Goal: Task Accomplishment & Management: Use online tool/utility

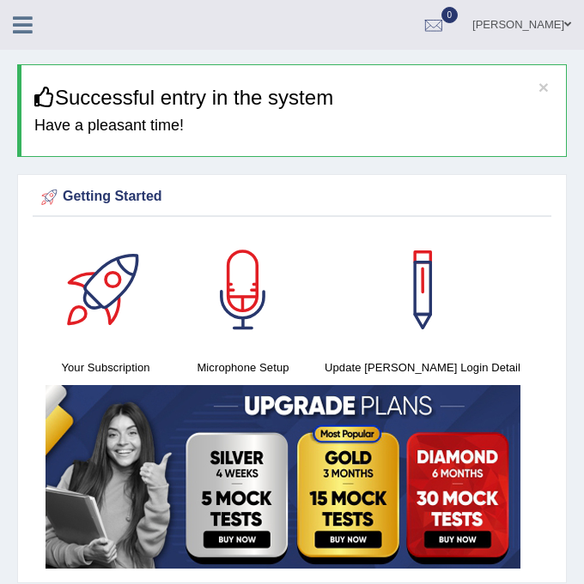
click at [27, 25] on icon at bounding box center [23, 25] width 20 height 22
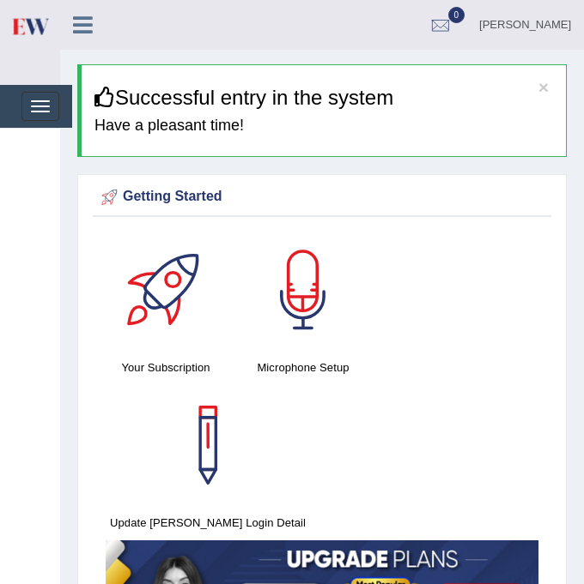
click at [78, 20] on icon at bounding box center [83, 25] width 20 height 22
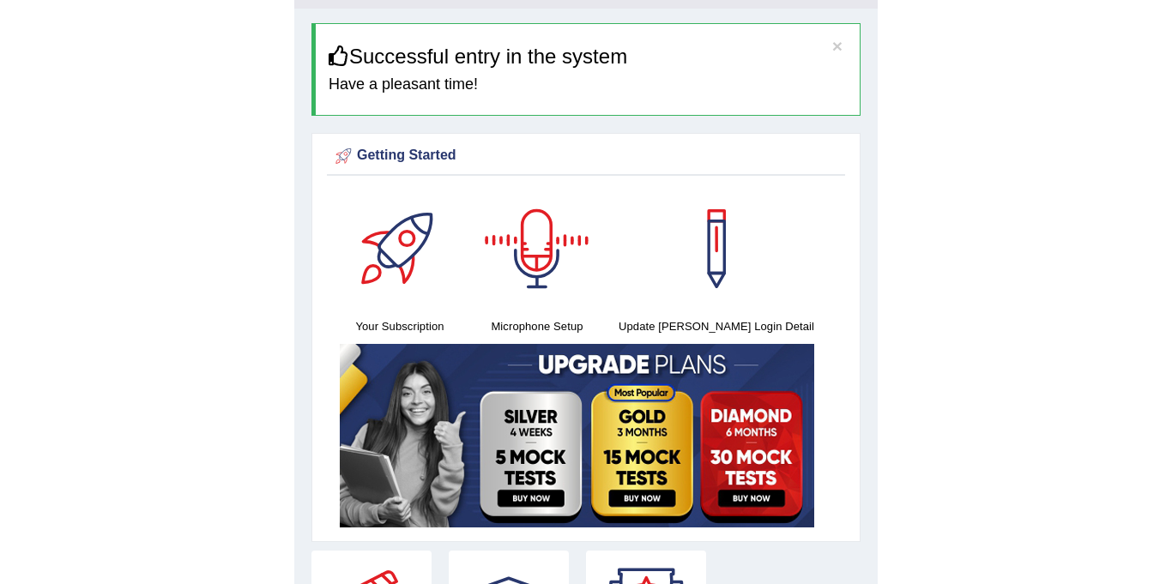
scroll to position [64, 0]
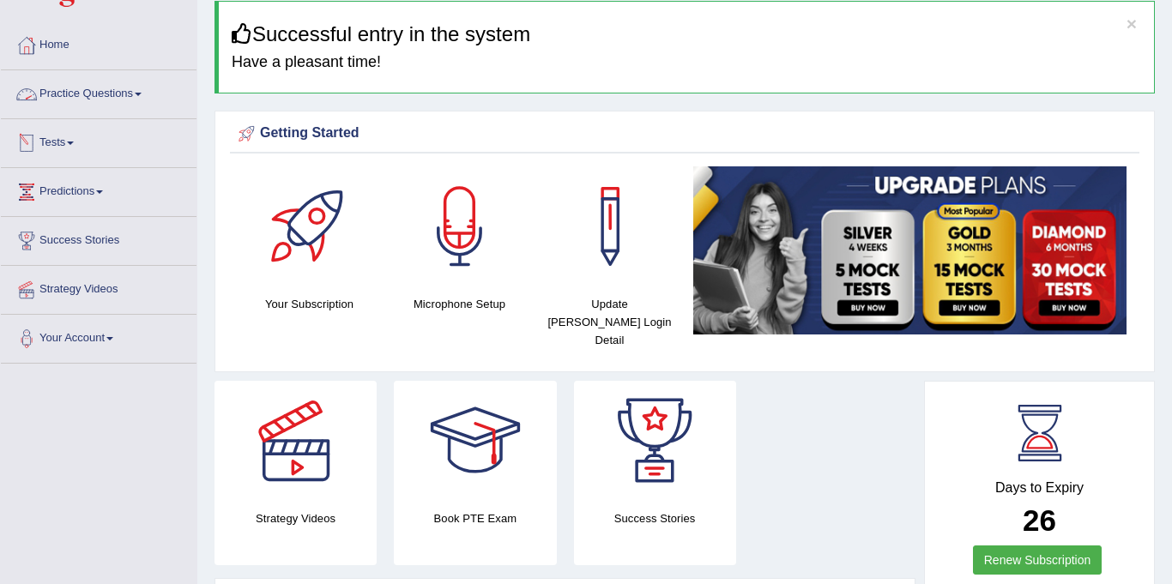
click at [94, 97] on link "Practice Questions" at bounding box center [99, 91] width 196 height 43
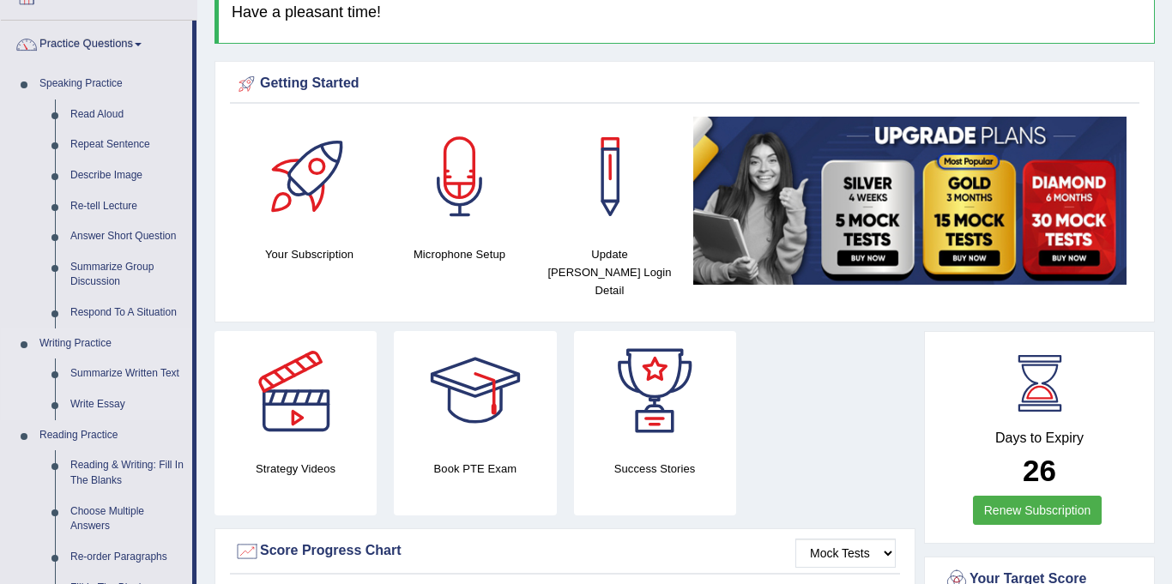
scroll to position [155, 0]
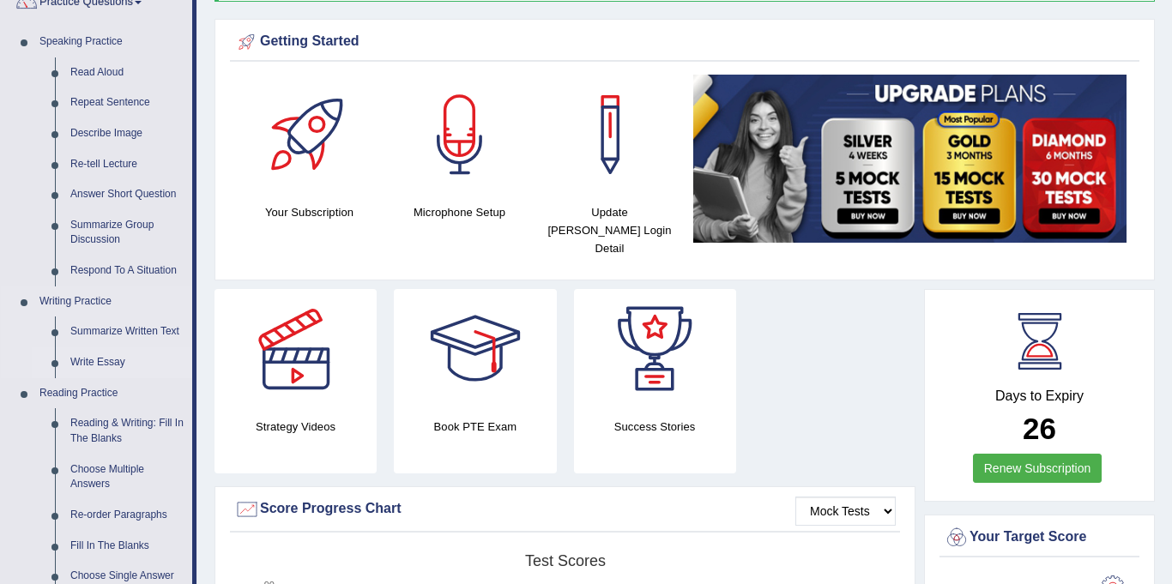
click at [85, 367] on link "Write Essay" at bounding box center [128, 363] width 130 height 31
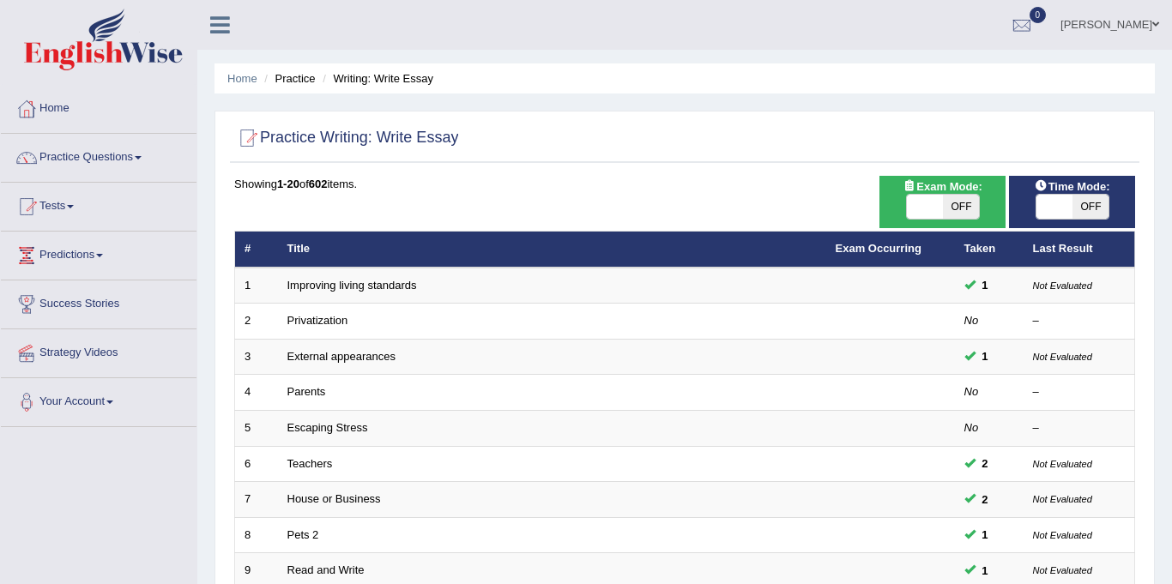
scroll to position [552, 0]
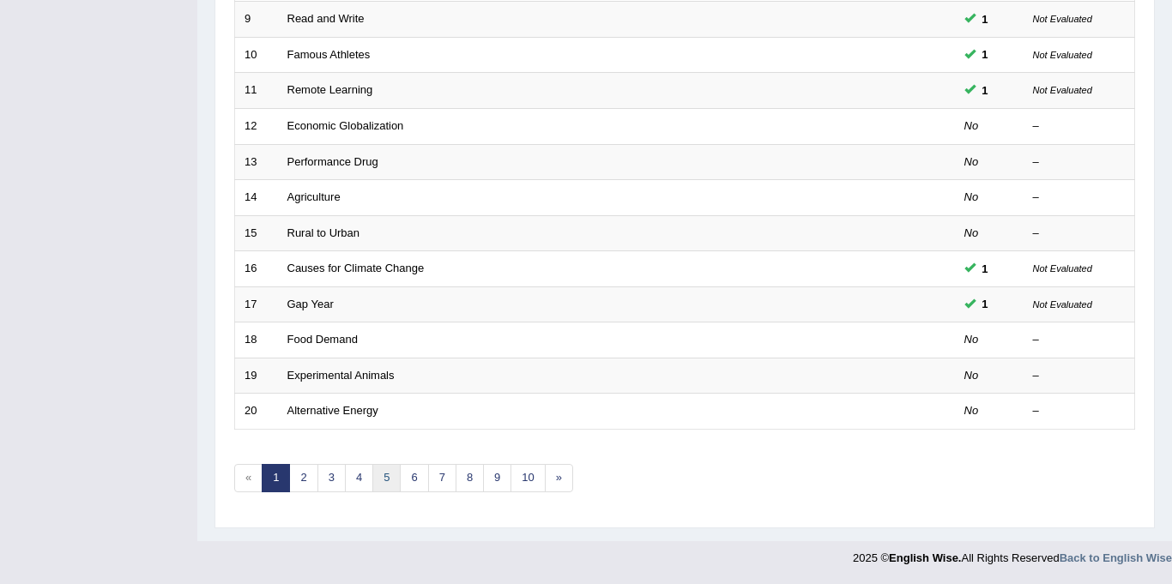
click at [380, 468] on link "5" at bounding box center [386, 478] width 28 height 28
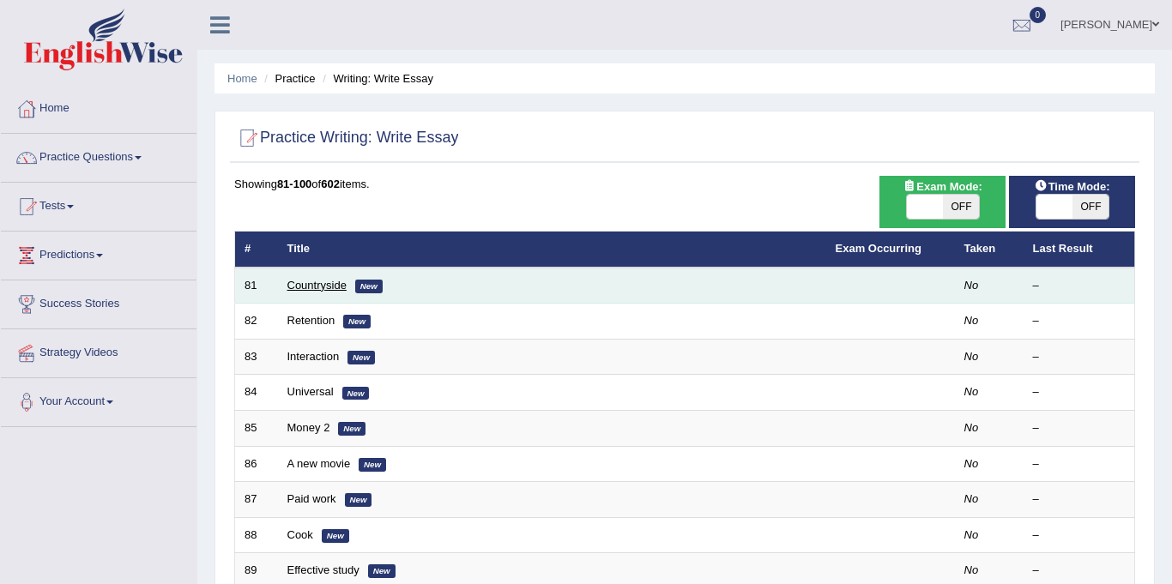
click at [322, 285] on link "Countryside" at bounding box center [316, 285] width 59 height 13
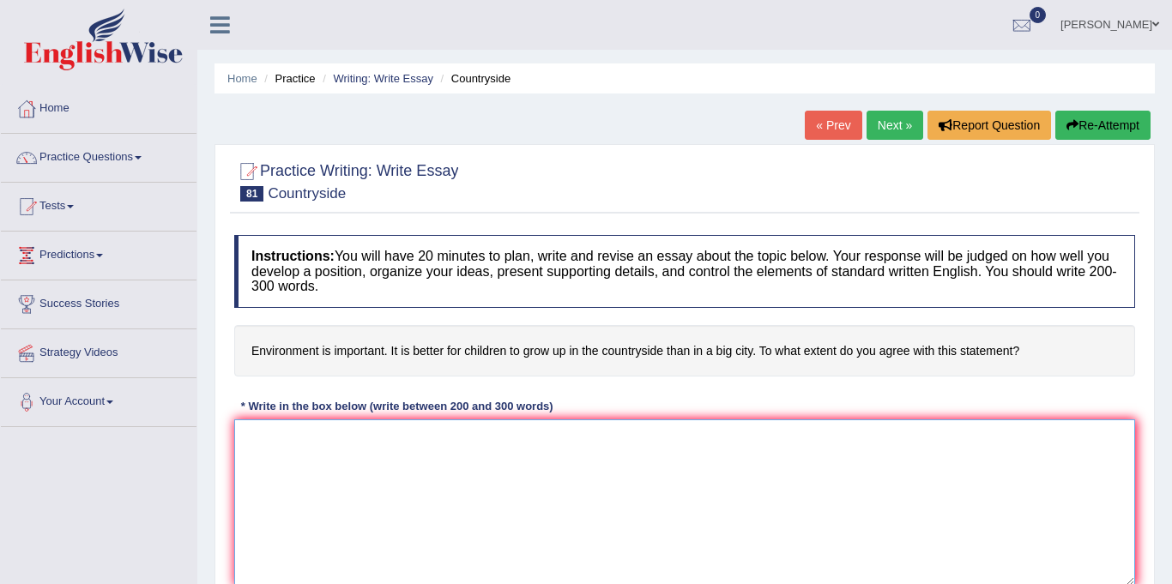
click at [590, 517] on textarea at bounding box center [684, 503] width 901 height 166
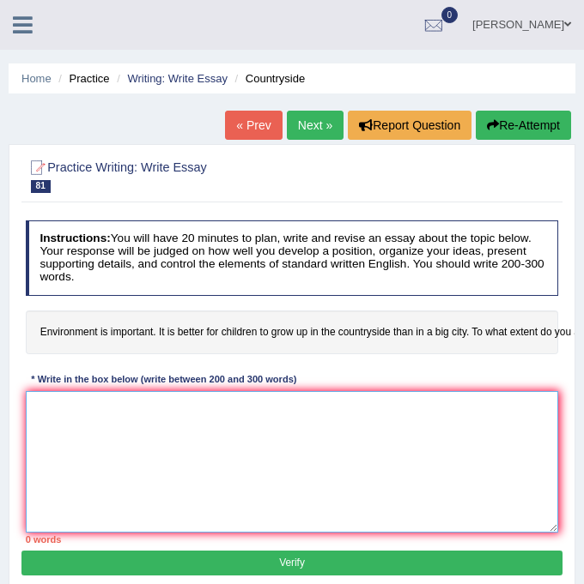
click at [66, 422] on textarea at bounding box center [292, 462] width 533 height 142
click at [117, 439] on textarea at bounding box center [292, 462] width 533 height 142
paste textarea "The increasing prominence of artificial intelligence (AI) has ignited numerous …"
type textarea "The increasing prominence of artificial intelligence (AI) has ignited numerous …"
click at [117, 430] on textarea at bounding box center [292, 462] width 533 height 142
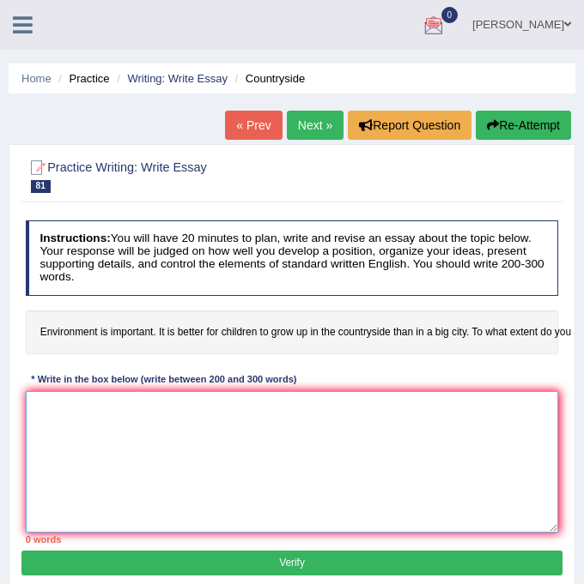
paste textarea "The increasing influence of [essay topic] on our lives has ignited numerous dis…"
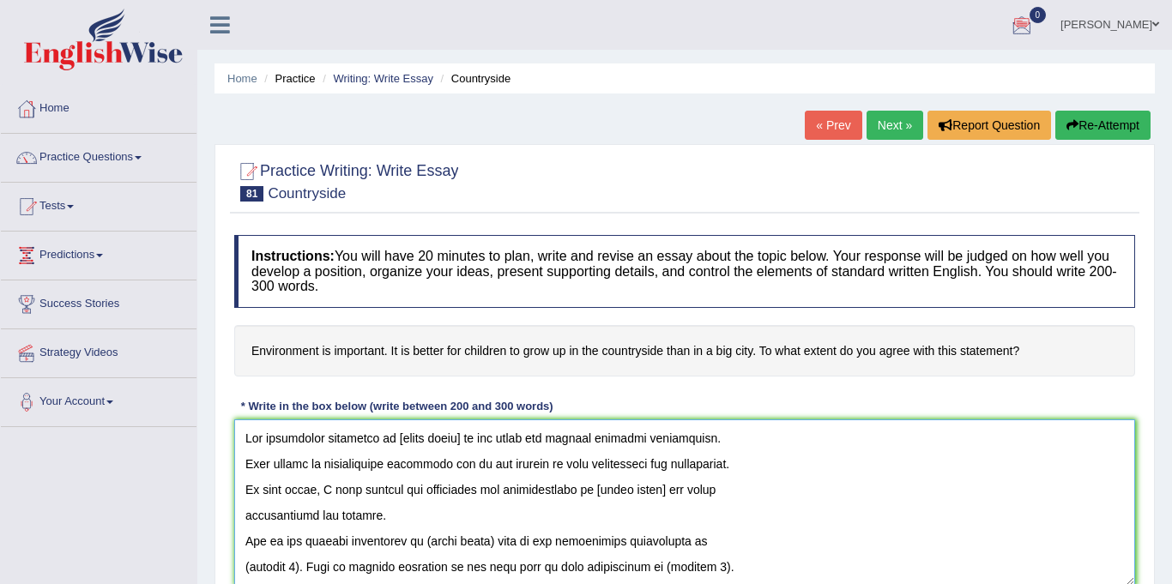
click at [457, 436] on textarea at bounding box center [684, 503] width 901 height 166
click at [457, 438] on textarea at bounding box center [684, 503] width 901 height 166
click at [398, 439] on textarea at bounding box center [684, 503] width 901 height 166
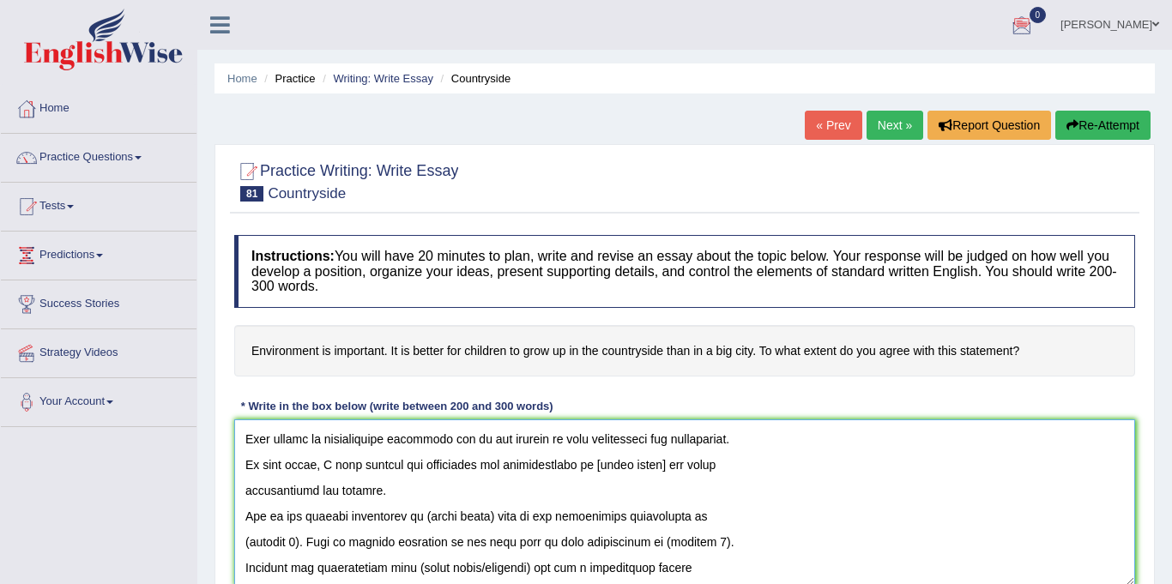
scroll to position [47, 0]
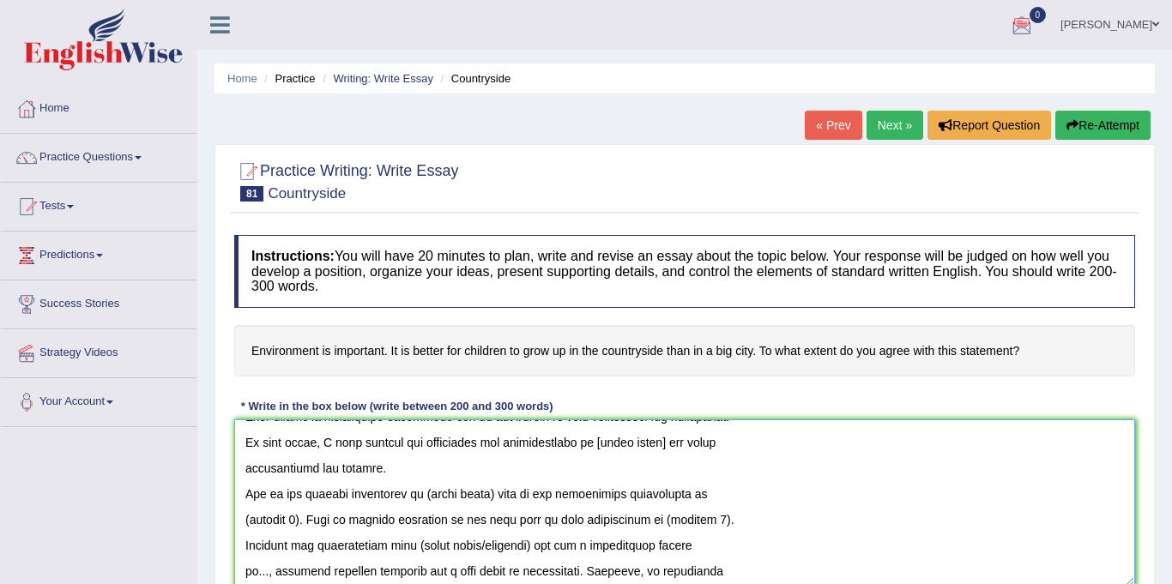
click at [663, 447] on textarea at bounding box center [684, 503] width 901 height 166
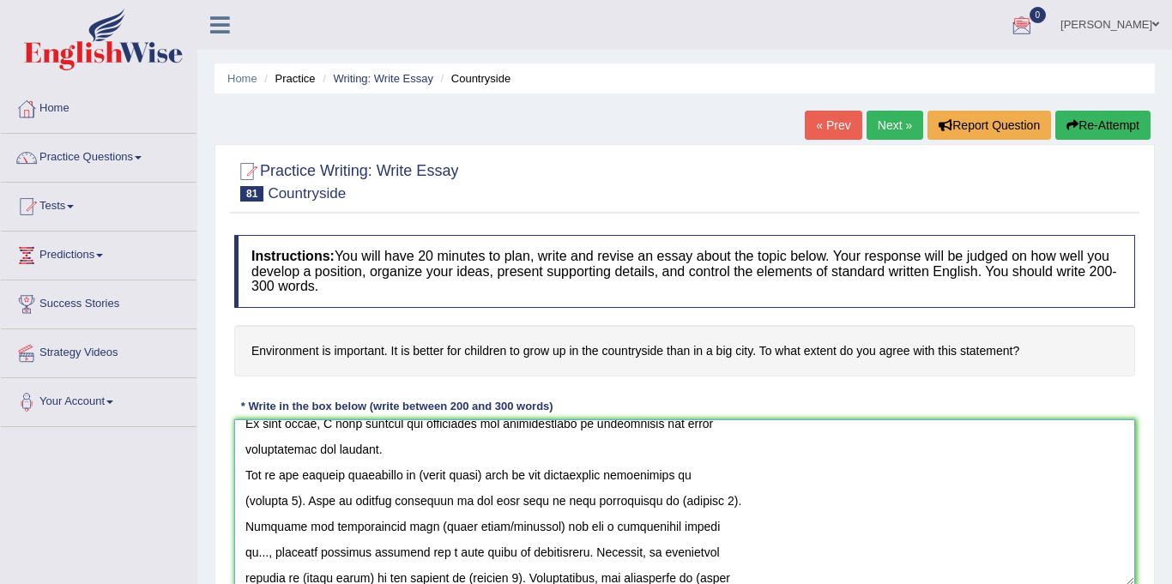
scroll to position [74, 0]
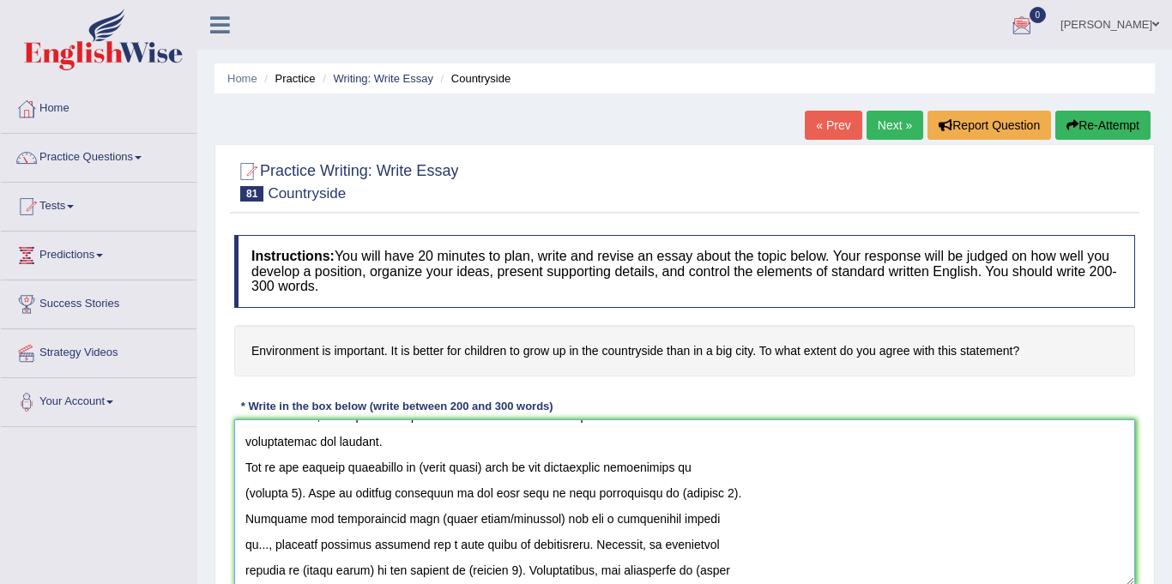
click at [496, 469] on textarea at bounding box center [684, 503] width 901 height 166
click at [300, 498] on textarea at bounding box center [684, 503] width 901 height 166
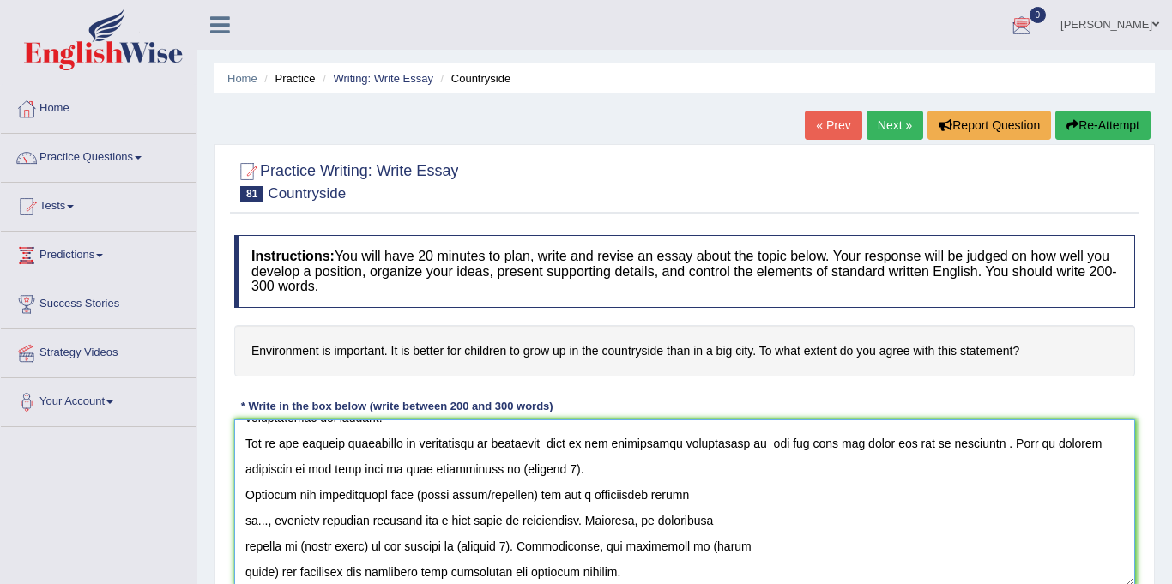
scroll to position [100, 0]
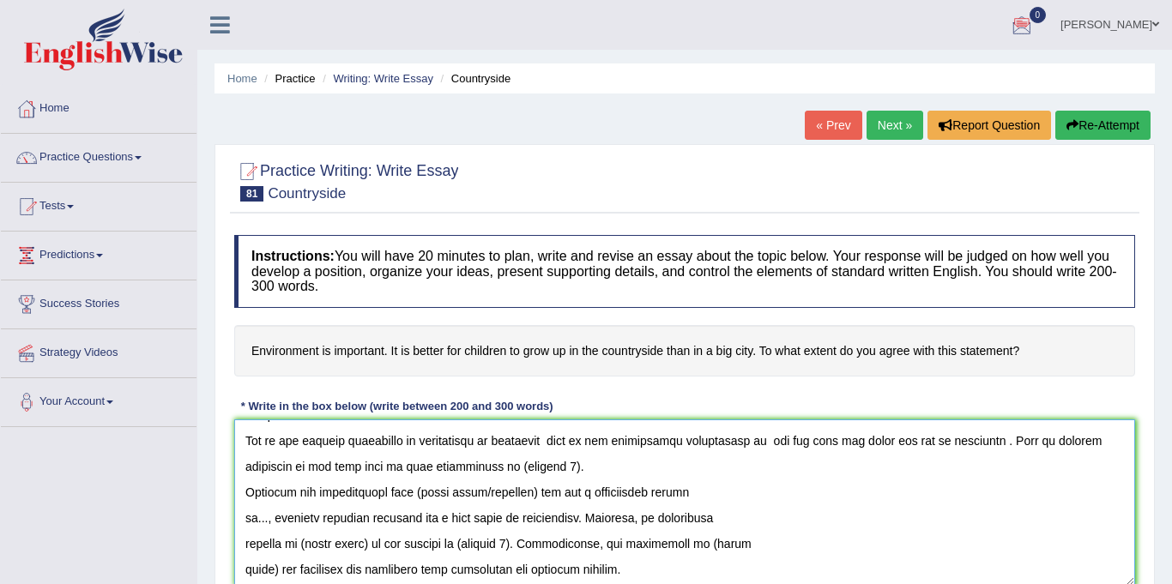
click at [501, 463] on textarea at bounding box center [684, 503] width 901 height 166
click at [546, 498] on textarea at bounding box center [684, 503] width 901 height 166
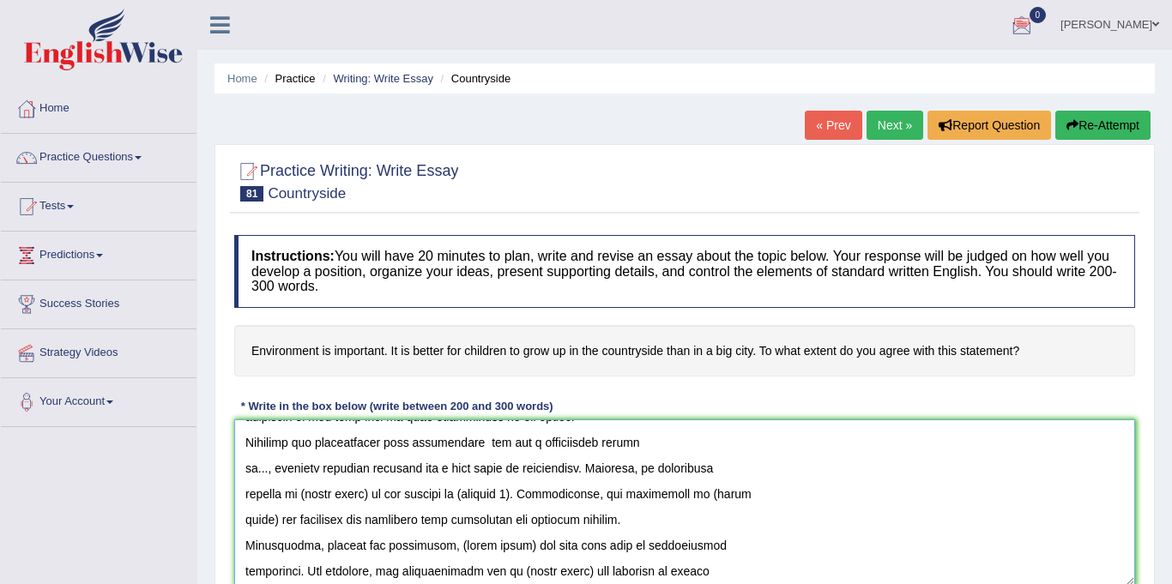
scroll to position [160, 0]
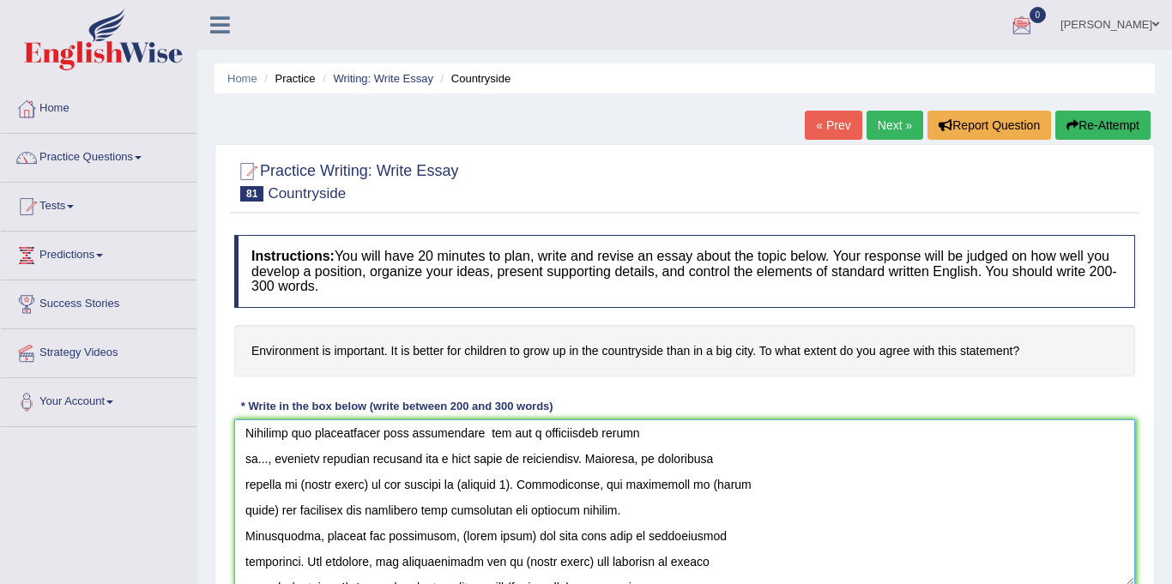
click at [368, 485] on textarea at bounding box center [684, 503] width 901 height 166
click at [497, 487] on textarea at bounding box center [684, 503] width 901 height 166
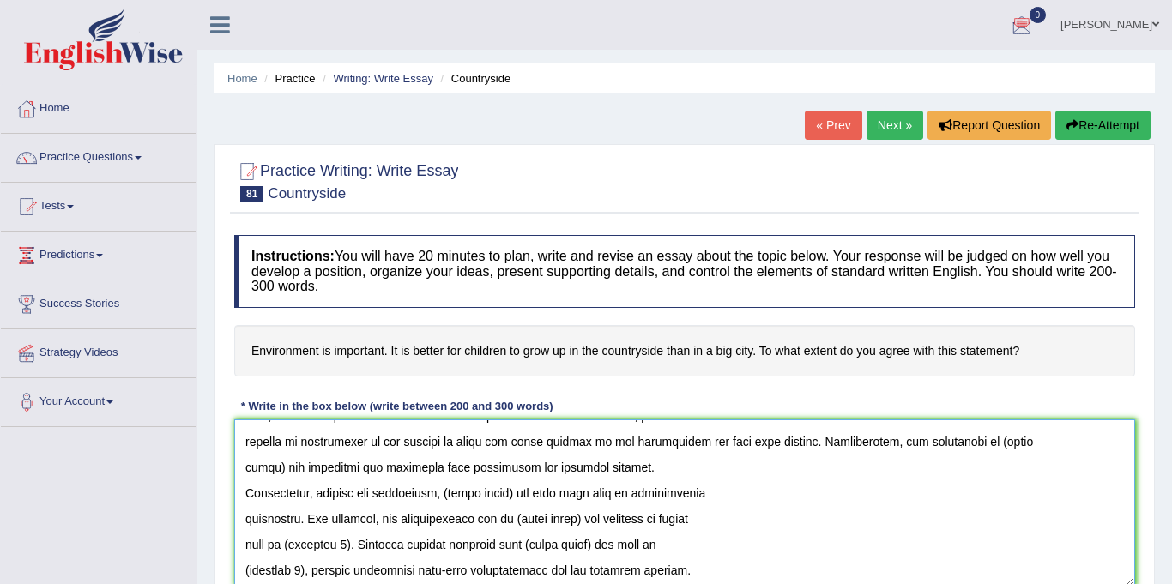
scroll to position [205, 0]
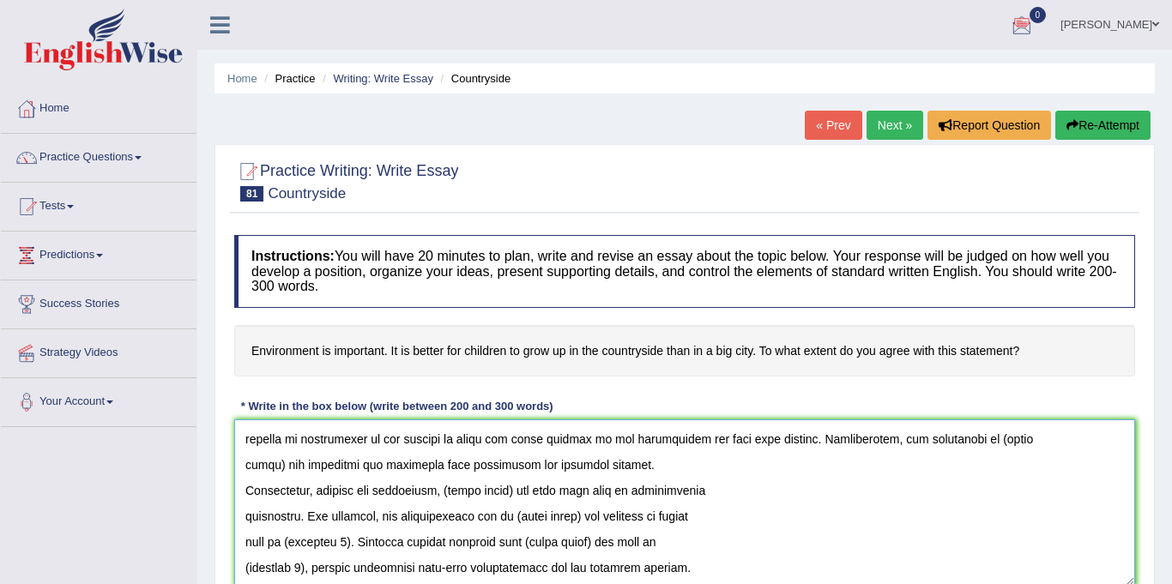
click at [1001, 435] on textarea at bounding box center [684, 503] width 901 height 166
click at [276, 463] on textarea at bounding box center [684, 503] width 901 height 166
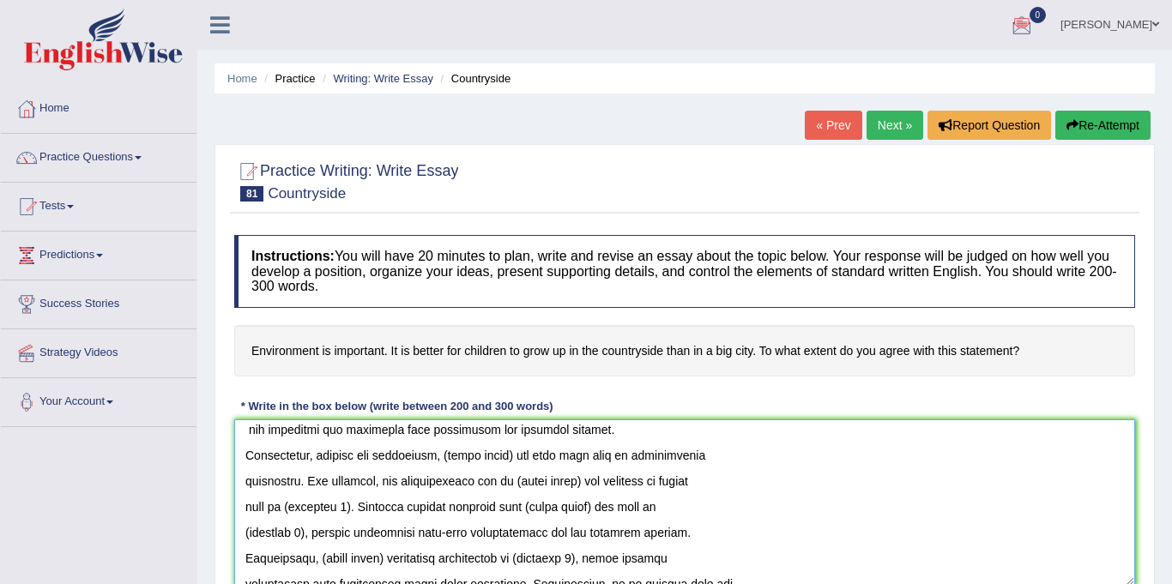
scroll to position [245, 0]
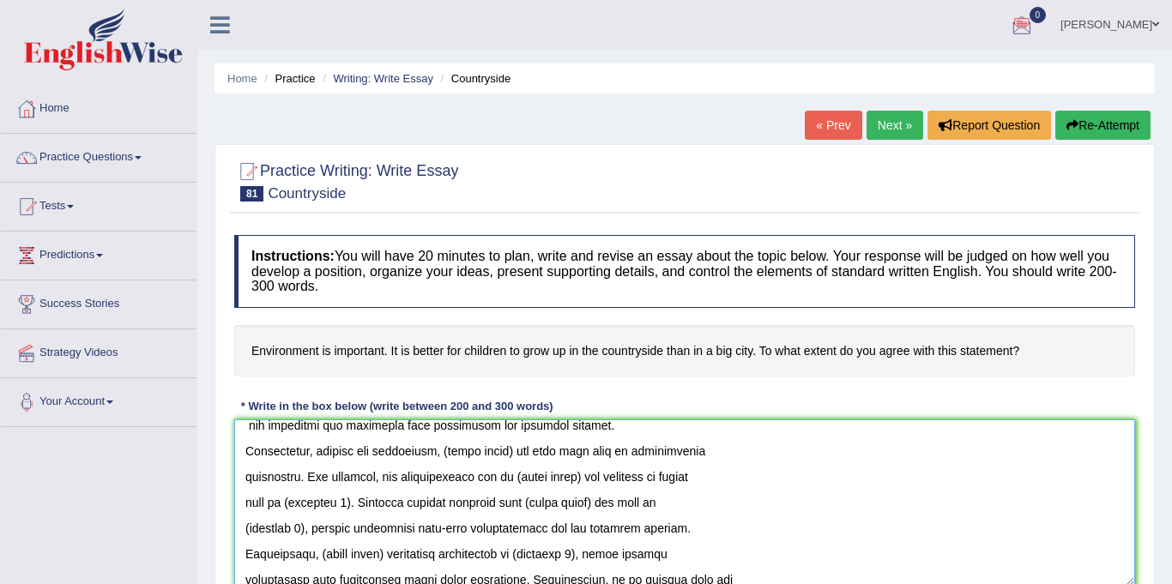
click at [511, 456] on textarea at bounding box center [684, 503] width 901 height 166
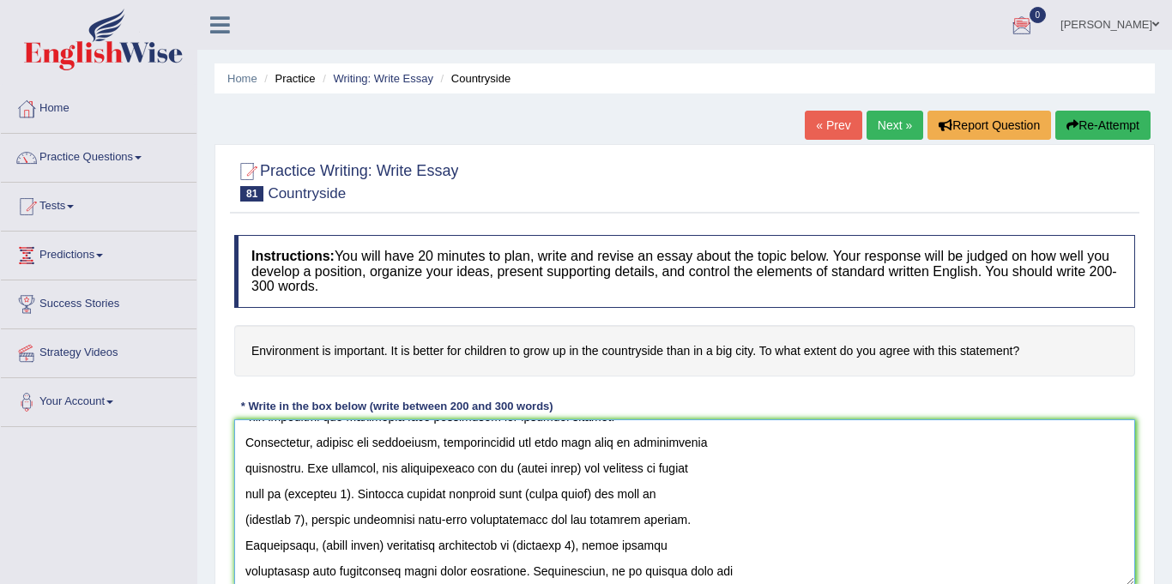
scroll to position [262, 0]
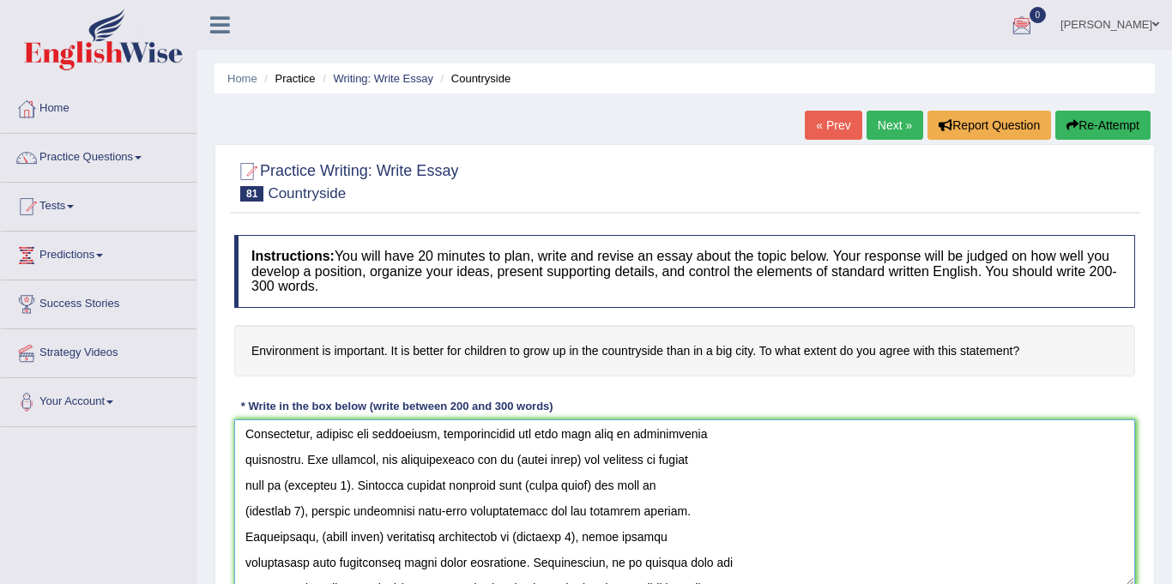
click at [579, 463] on textarea at bounding box center [684, 503] width 901 height 166
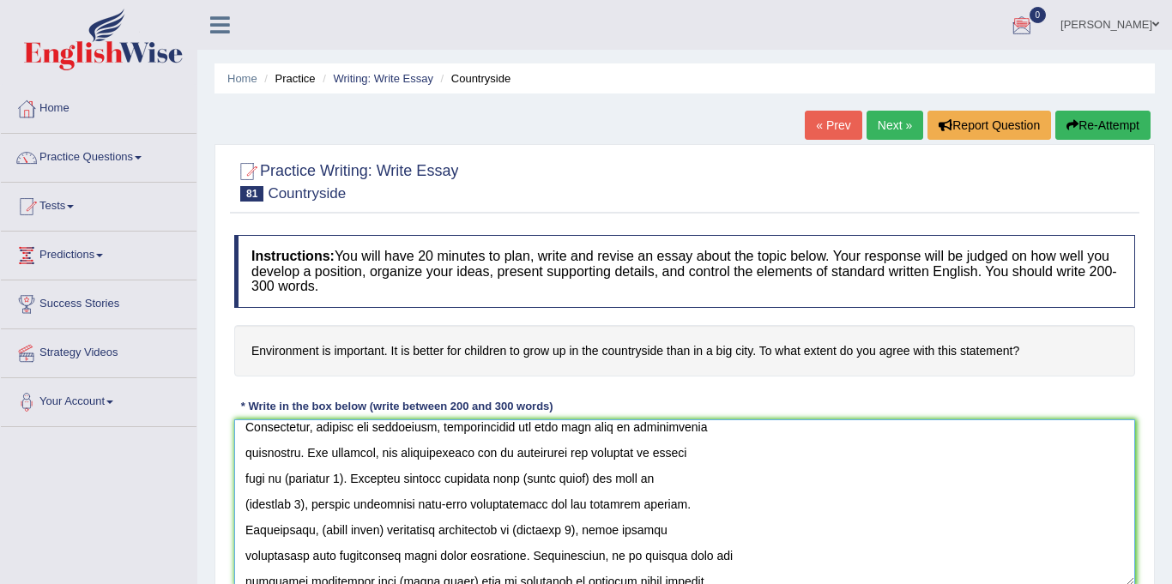
scroll to position [279, 0]
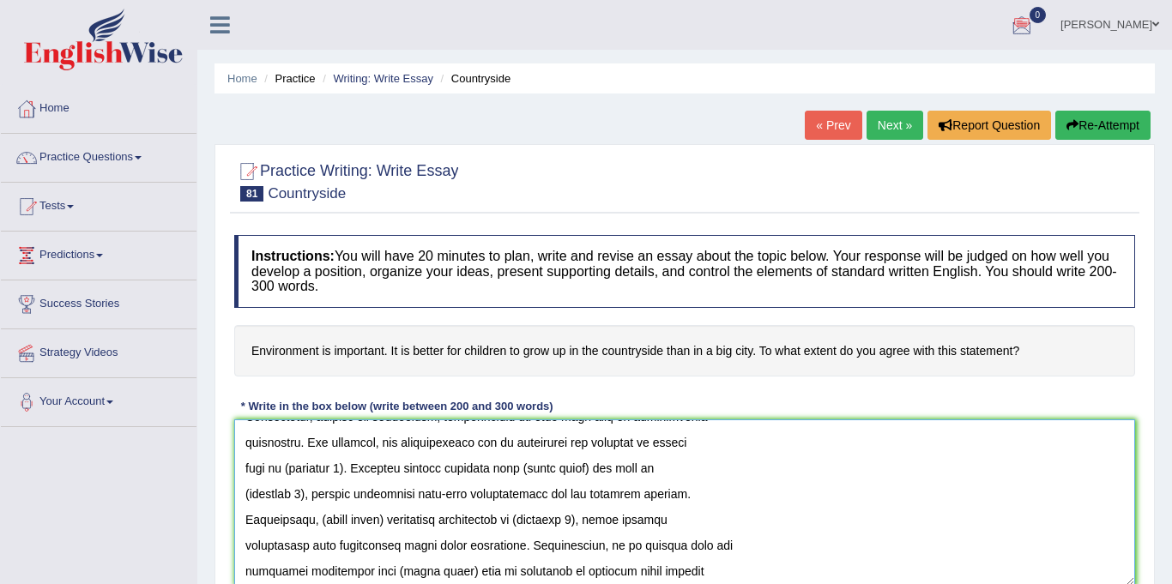
click at [359, 467] on textarea at bounding box center [684, 503] width 901 height 166
click at [678, 471] on textarea at bounding box center [684, 503] width 901 height 166
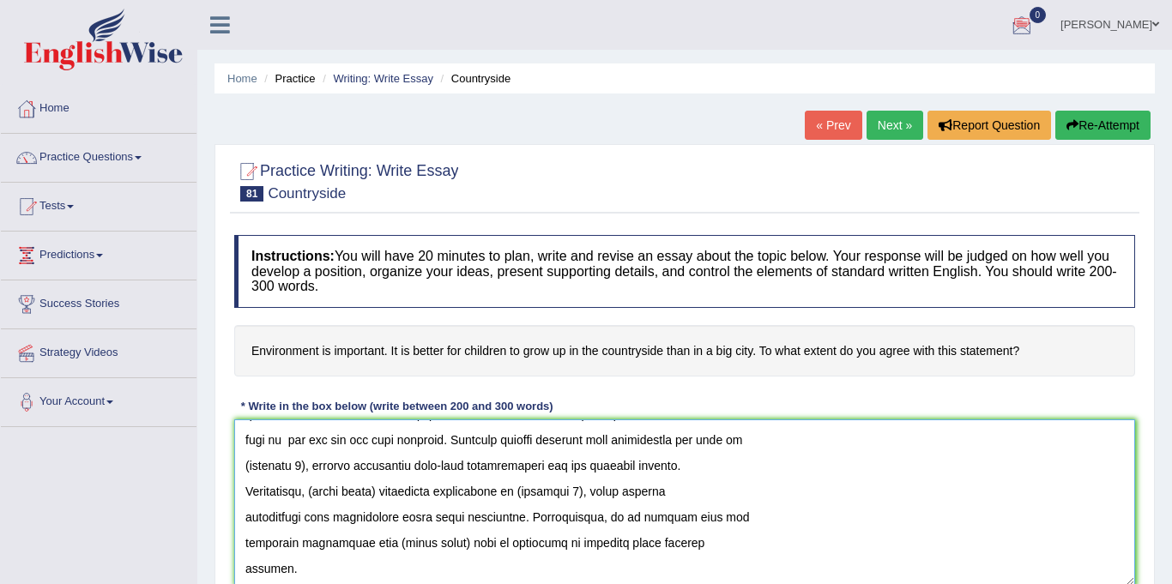
scroll to position [316, 0]
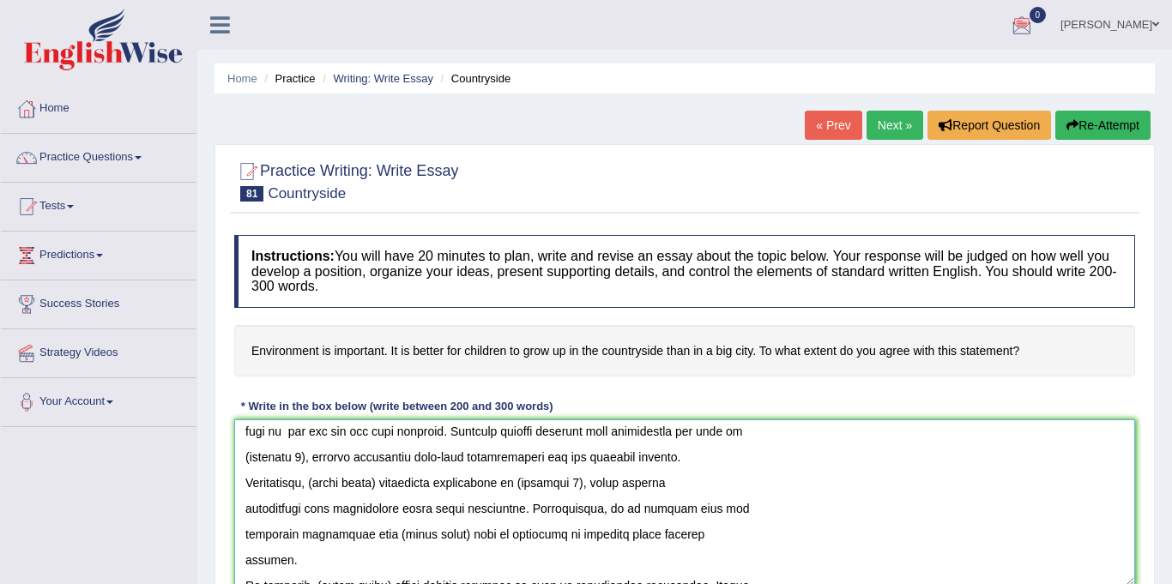
click at [317, 459] on textarea at bounding box center [684, 503] width 901 height 166
click at [388, 487] on textarea at bounding box center [684, 503] width 901 height 166
click at [590, 485] on textarea at bounding box center [684, 503] width 901 height 166
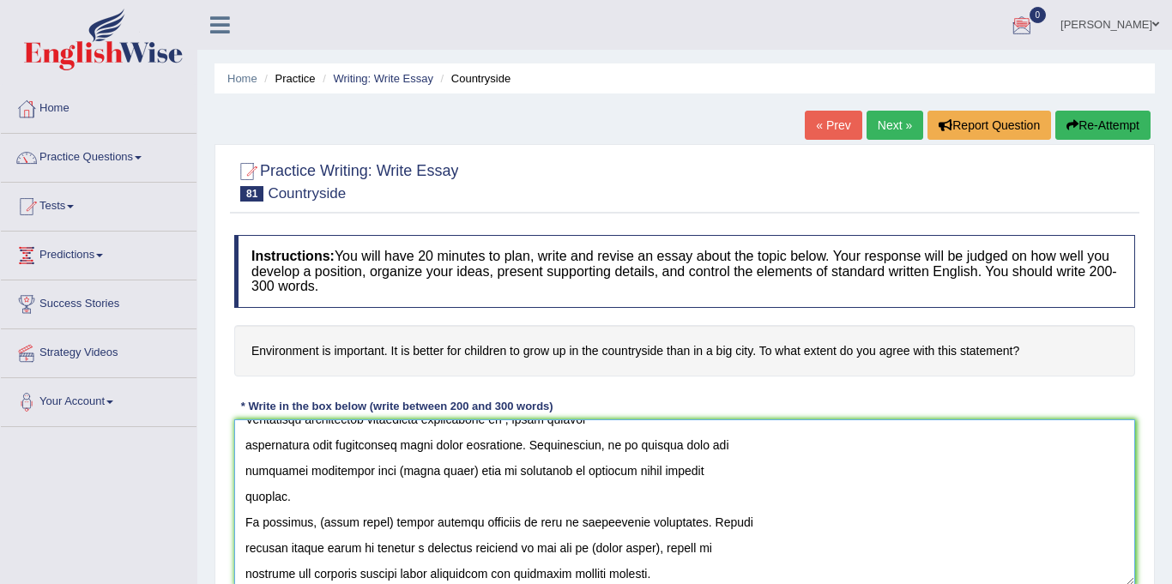
scroll to position [386, 0]
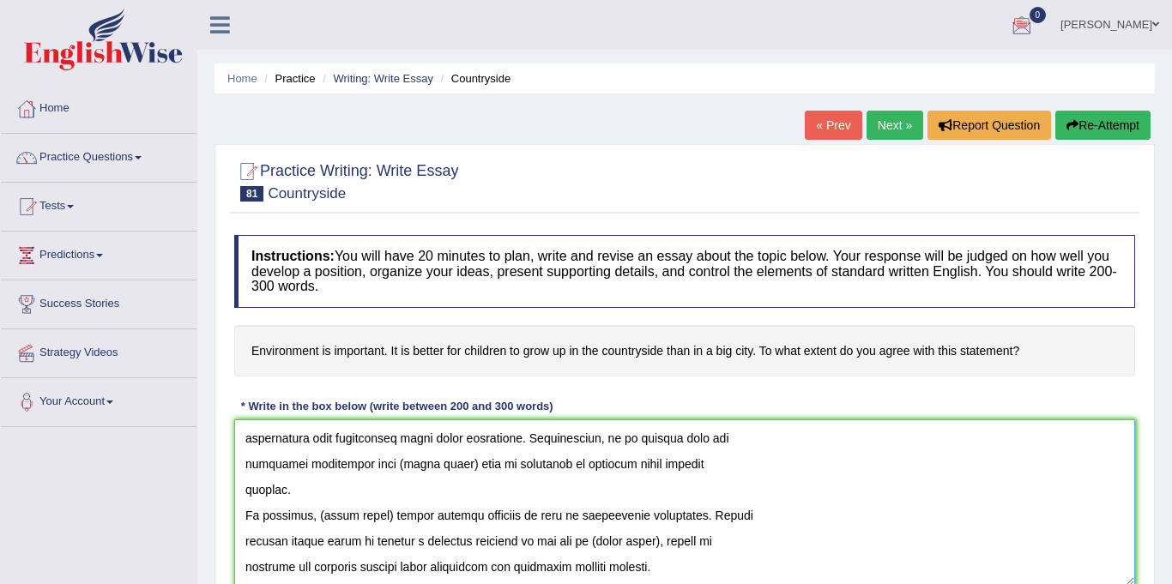
click at [464, 470] on textarea at bounding box center [684, 503] width 901 height 166
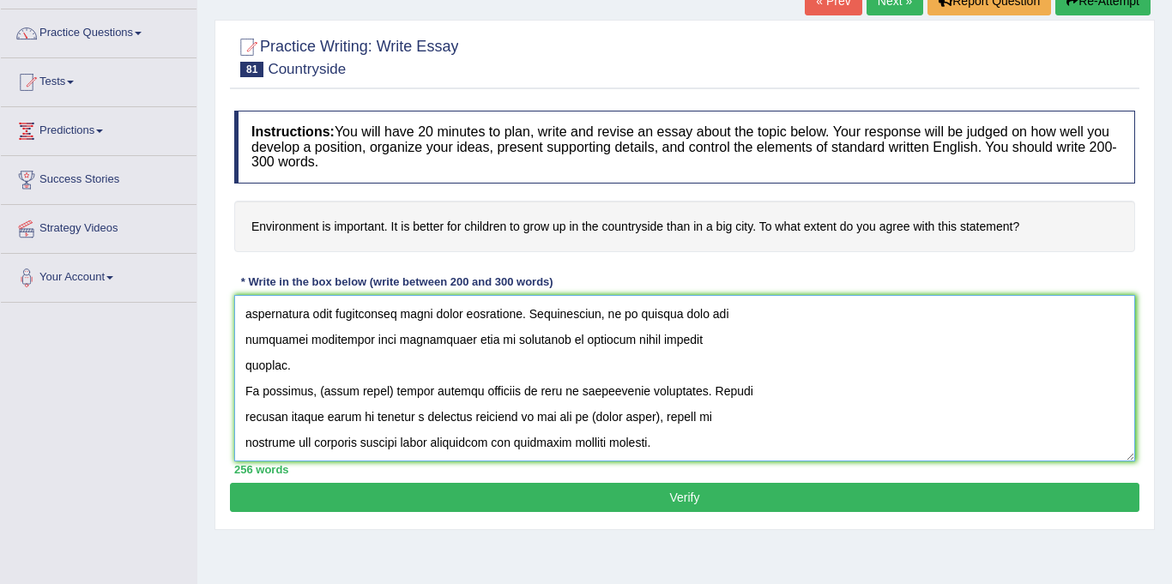
scroll to position [125, 0]
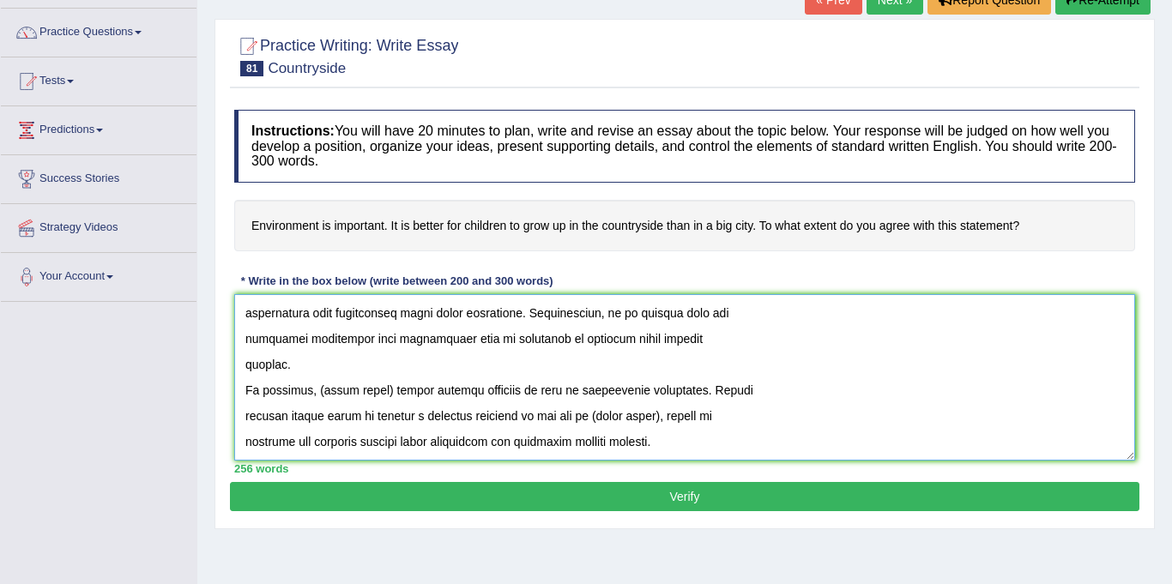
click at [384, 391] on textarea at bounding box center [684, 377] width 901 height 166
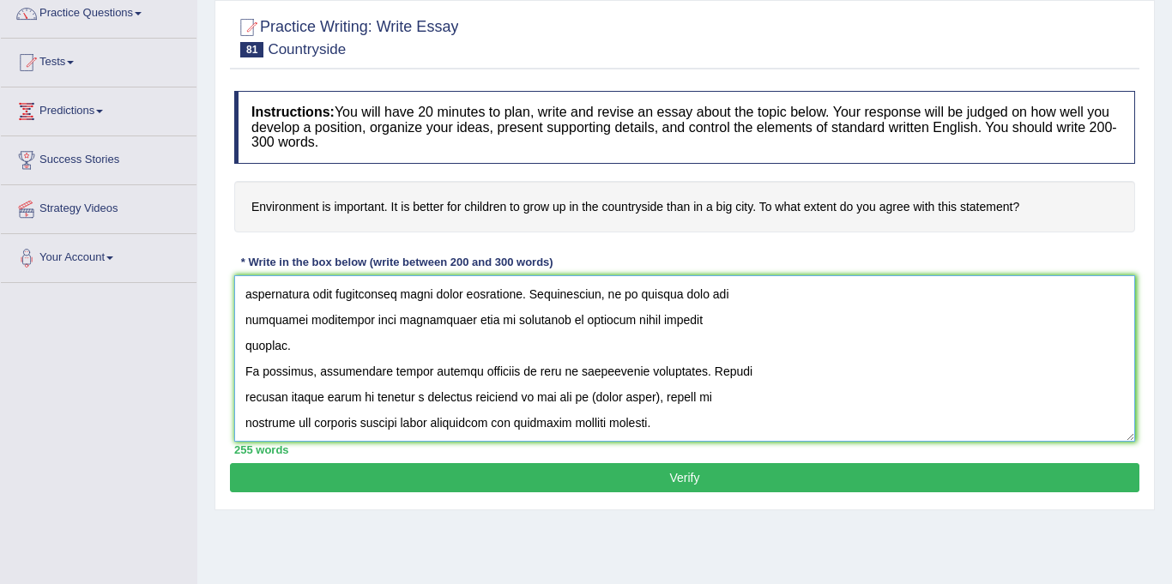
scroll to position [152, 0]
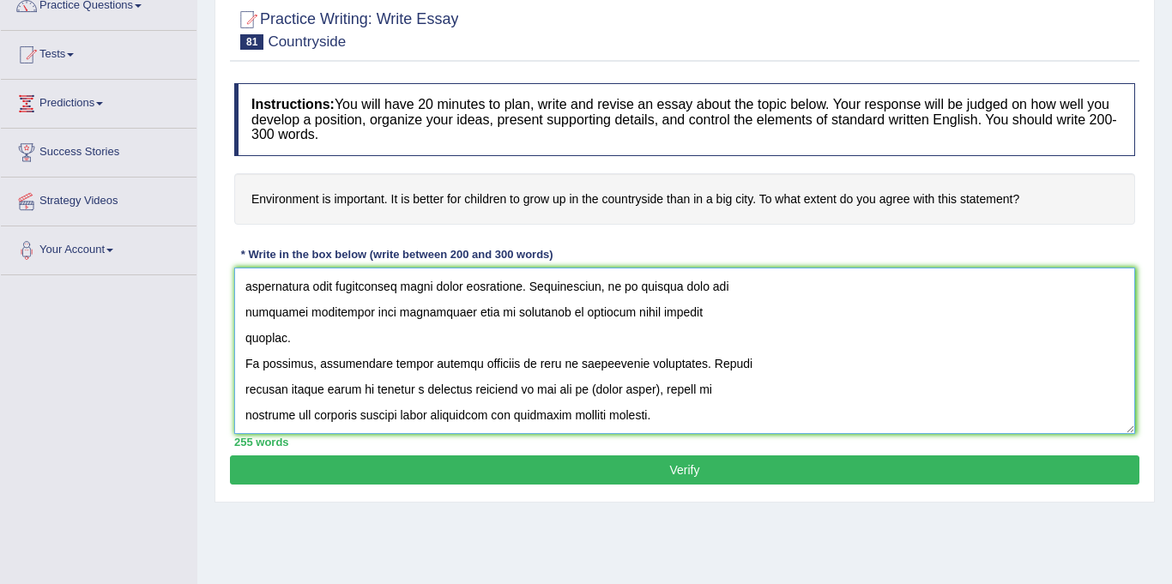
click at [663, 389] on textarea at bounding box center [684, 351] width 901 height 166
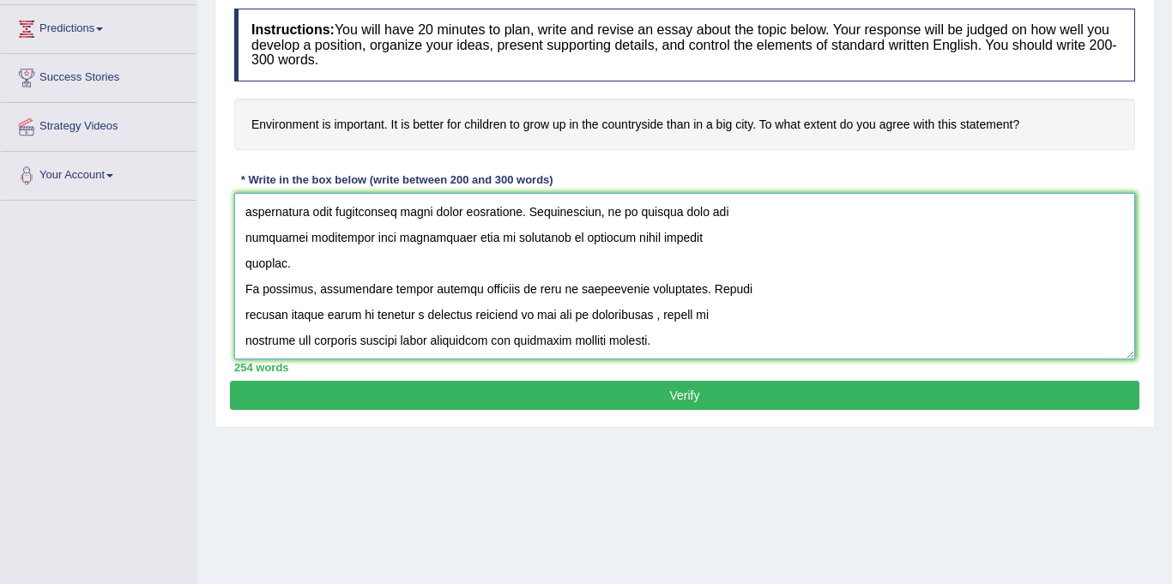
scroll to position [231, 0]
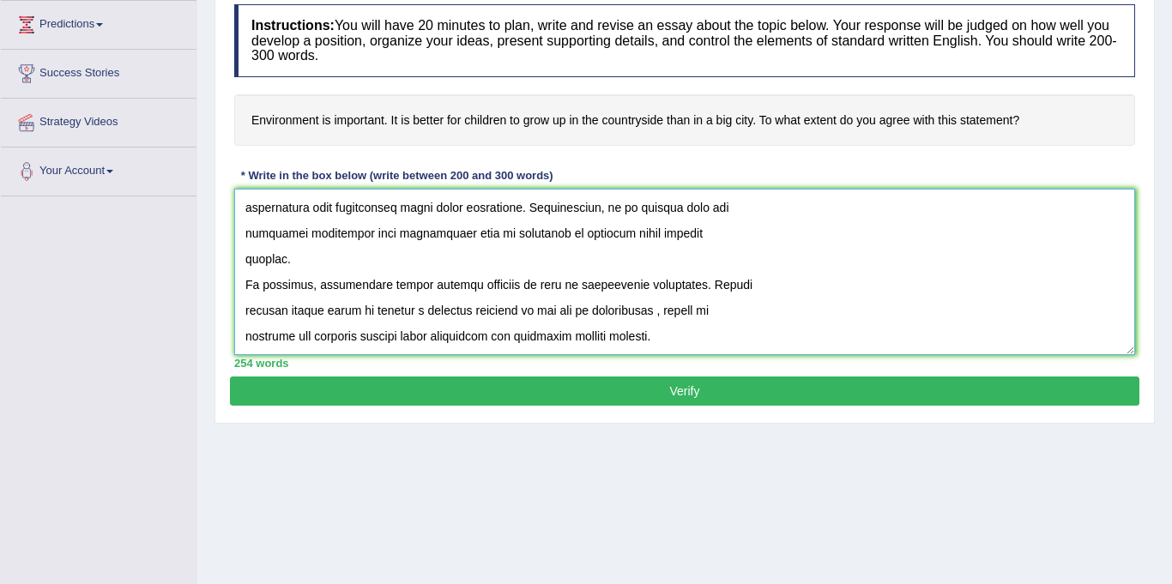
type textarea "The increasing influence of environment on our lives has ignited numerous discu…"
click at [665, 390] on button "Verify" at bounding box center [685, 391] width 910 height 29
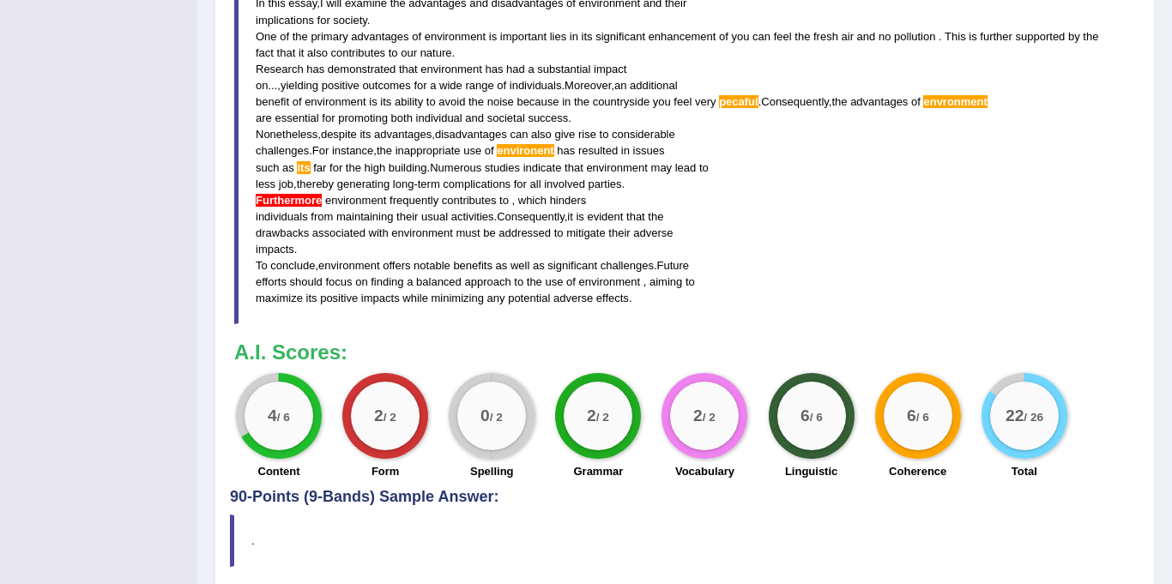
scroll to position [683, 0]
